Goal: Task Accomplishment & Management: Use online tool/utility

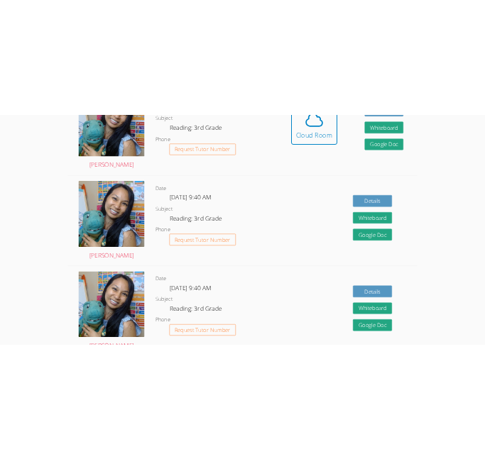
scroll to position [369, 0]
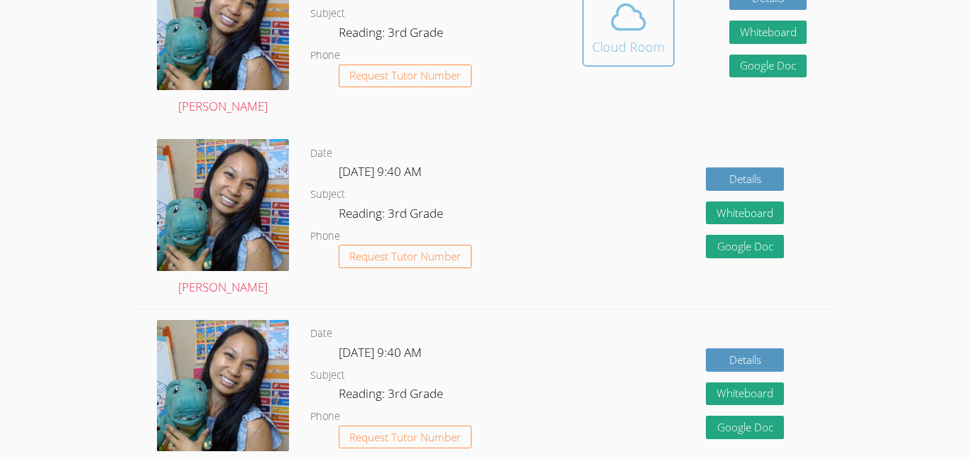
click at [631, 56] on div "Cloud Room" at bounding box center [628, 47] width 72 height 20
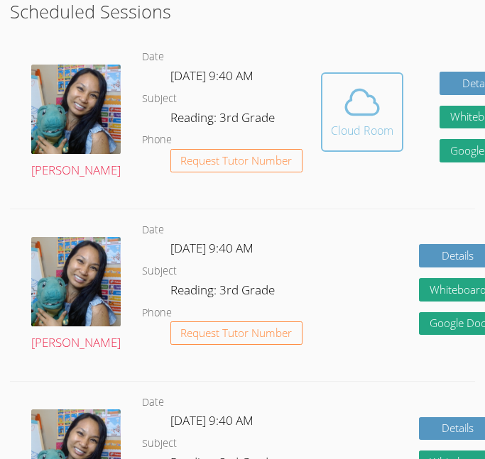
click at [331, 84] on span at bounding box center [362, 102] width 62 height 40
click at [331, 80] on button "Cloud Room" at bounding box center [362, 112] width 82 height 80
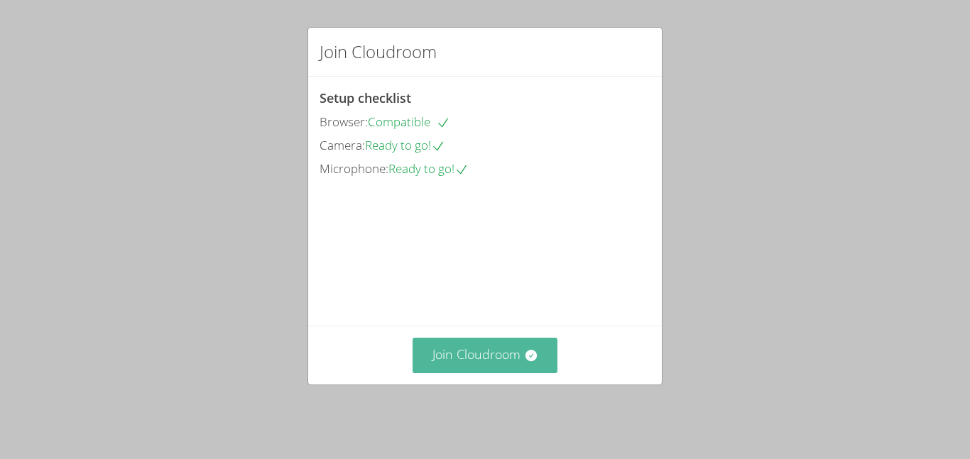
click at [497, 357] on button "Join Cloudroom" at bounding box center [485, 355] width 146 height 35
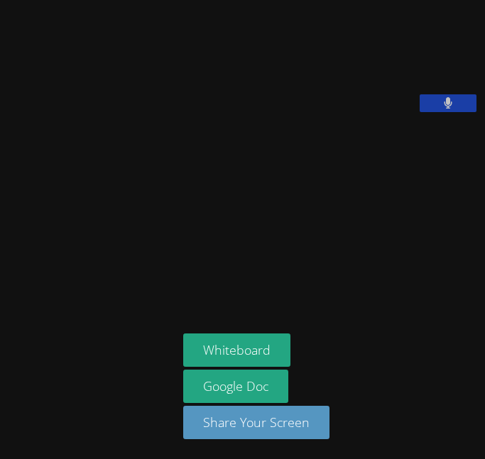
click at [258, 345] on div "Whiteboard Google Doc Share Your Screen" at bounding box center [331, 392] width 296 height 117
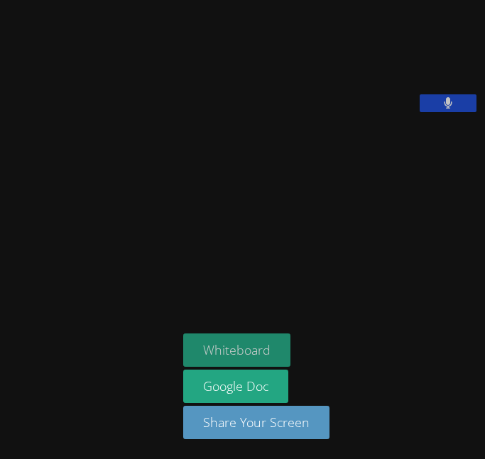
click at [183, 343] on button "Whiteboard" at bounding box center [236, 350] width 107 height 33
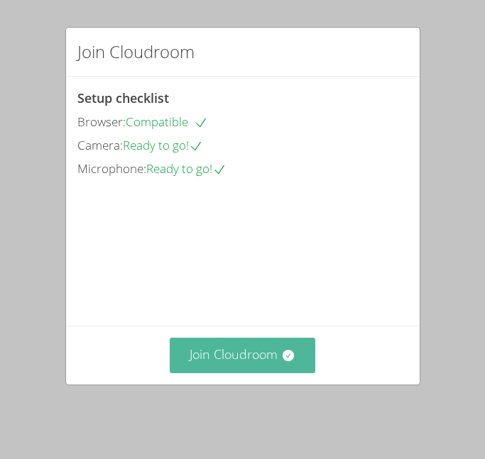
click at [283, 361] on icon at bounding box center [288, 356] width 14 height 14
click at [207, 359] on button "Join Cloudroom" at bounding box center [243, 355] width 146 height 35
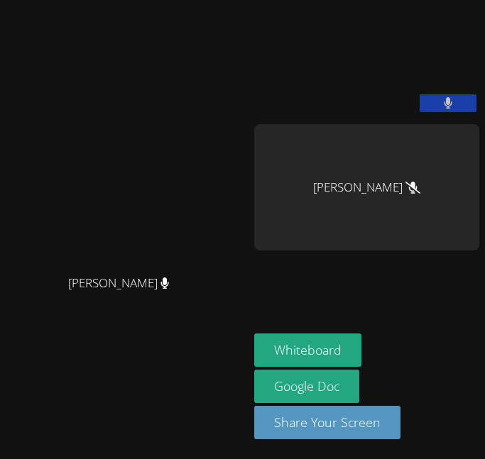
click at [427, 112] on button at bounding box center [448, 103] width 57 height 18
click at [437, 112] on button at bounding box center [448, 103] width 57 height 18
click at [438, 112] on button at bounding box center [448, 103] width 57 height 18
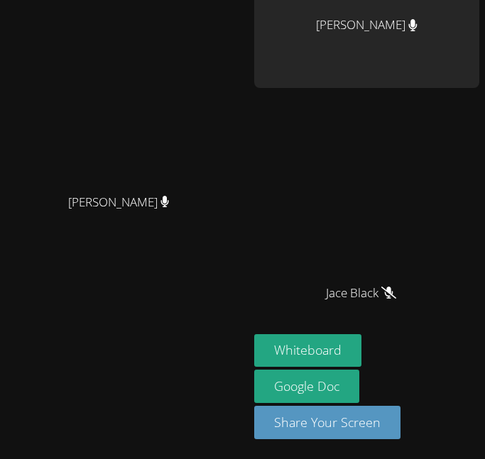
scroll to position [201, 0]
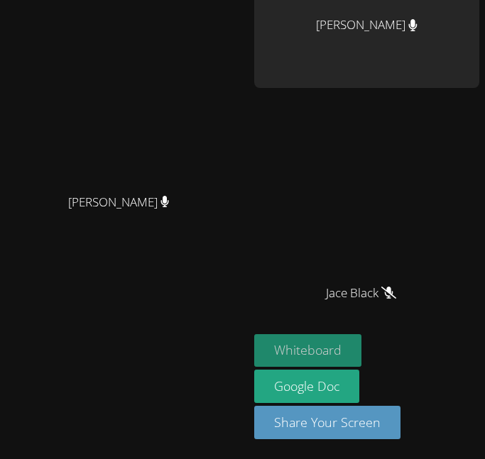
click at [297, 352] on button "Whiteboard" at bounding box center [307, 350] width 107 height 33
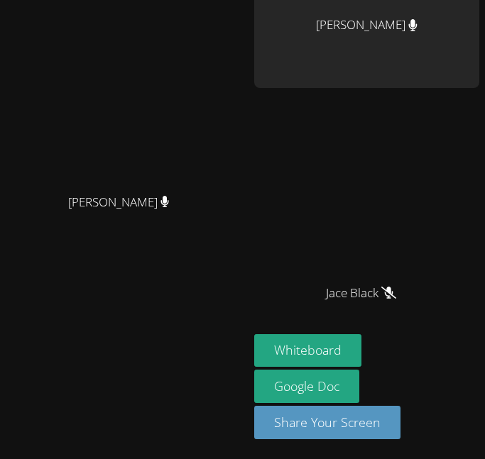
click at [226, 338] on div "Sokha Lee Sokha Lee" at bounding box center [124, 148] width 237 height 611
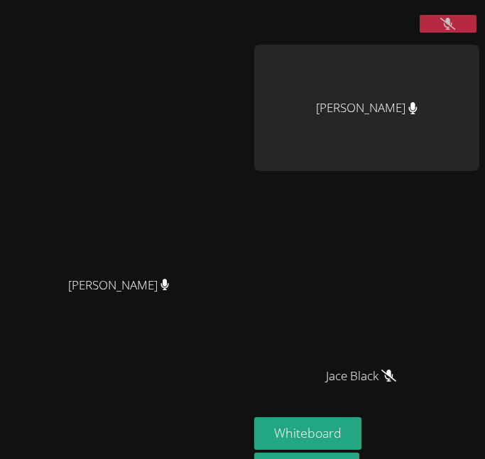
click at [77, 289] on div "Sokha Lee Sokha Lee" at bounding box center [124, 231] width 237 height 611
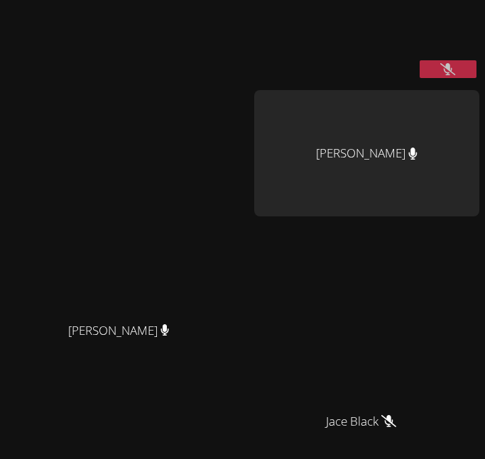
scroll to position [0, 0]
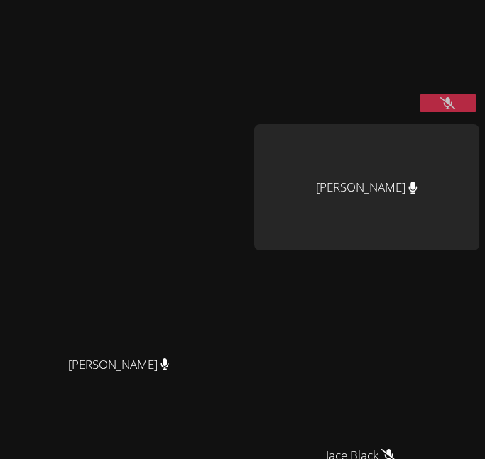
click at [432, 112] on video at bounding box center [360, 59] width 213 height 106
click at [450, 109] on icon at bounding box center [447, 103] width 15 height 12
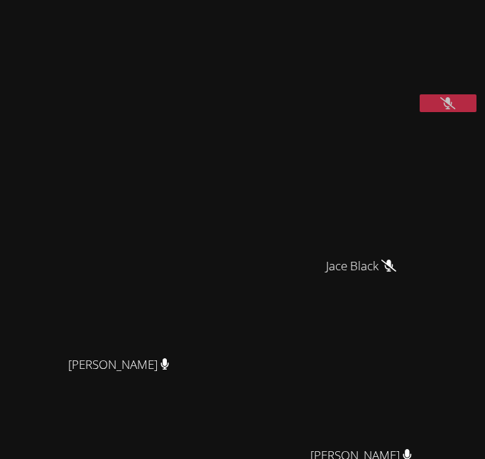
click at [434, 112] on button at bounding box center [448, 103] width 57 height 18
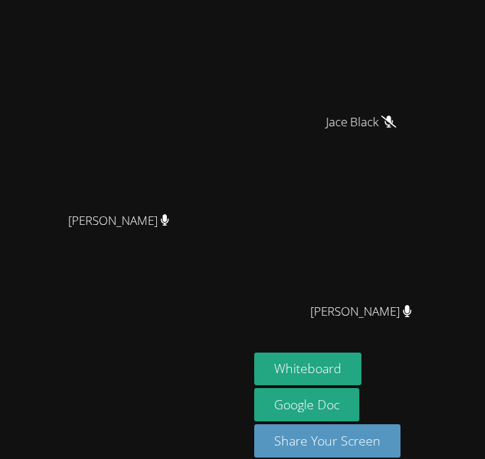
scroll to position [201, 0]
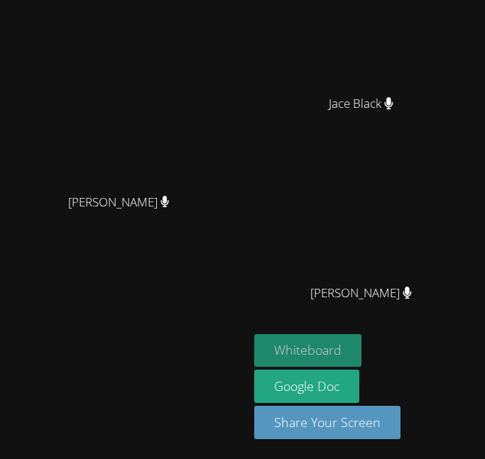
click at [282, 341] on button "Whiteboard" at bounding box center [307, 350] width 107 height 33
click at [322, 345] on button "Whiteboard" at bounding box center [307, 350] width 107 height 33
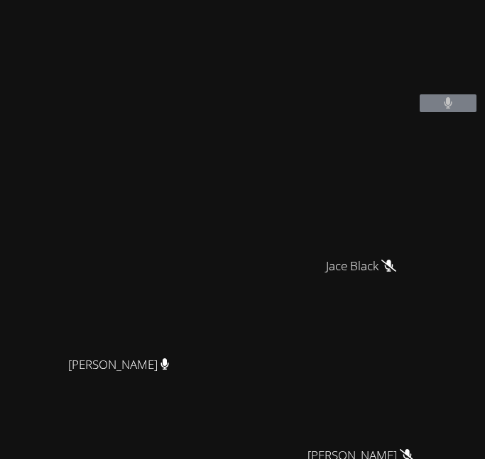
scroll to position [28, 0]
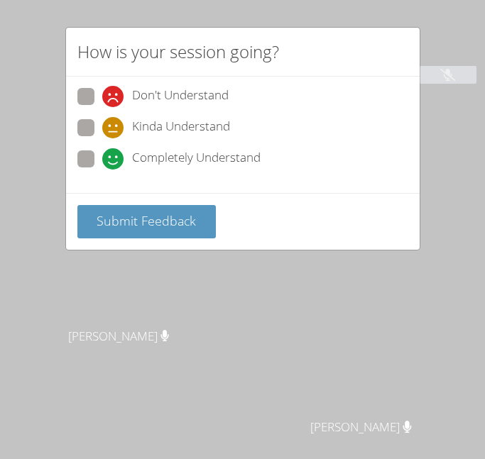
click at [211, 119] on span "Kinda Understand" at bounding box center [181, 127] width 98 height 21
click at [114, 119] on input "Kinda Understand" at bounding box center [108, 125] width 12 height 12
radio input "true"
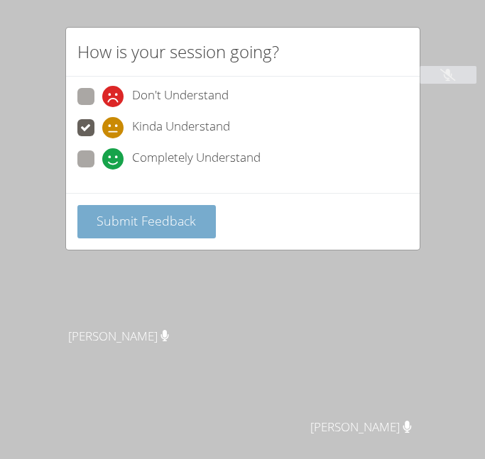
click at [175, 214] on span "Submit Feedback" at bounding box center [146, 220] width 99 height 17
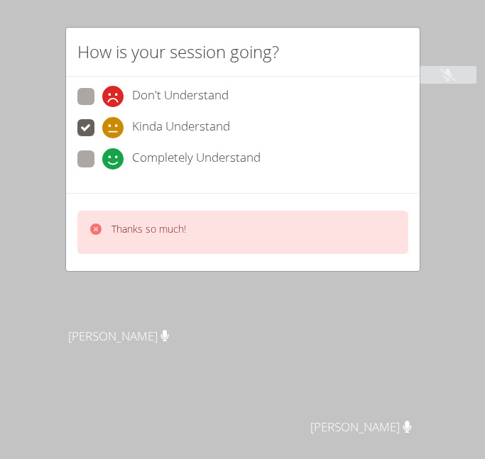
click at [166, 234] on p "Thanks so much!" at bounding box center [148, 229] width 75 height 14
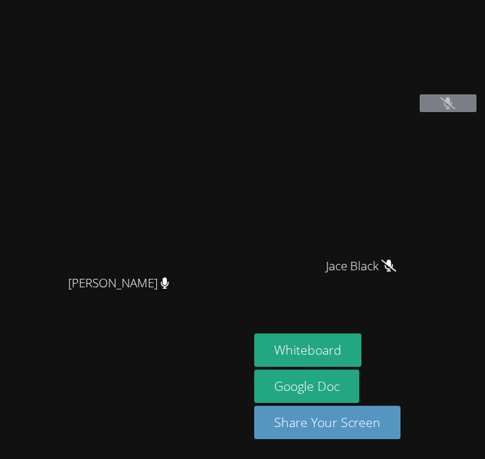
scroll to position [6, 0]
